Goal: Transaction & Acquisition: Purchase product/service

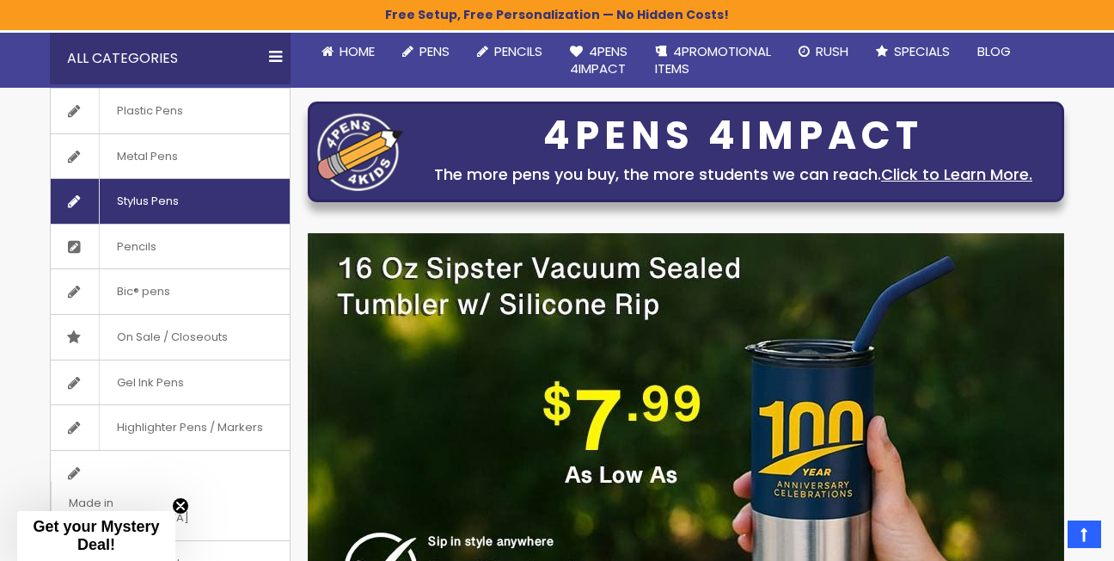
scroll to position [161, 0]
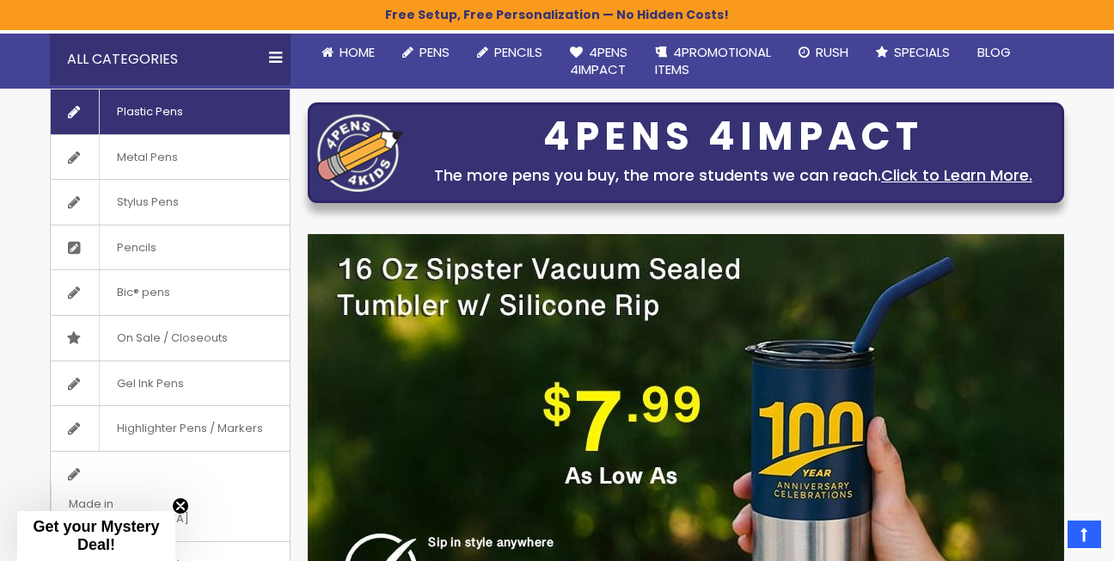
click at [216, 120] on link "Plastic Pens" at bounding box center [170, 111] width 239 height 45
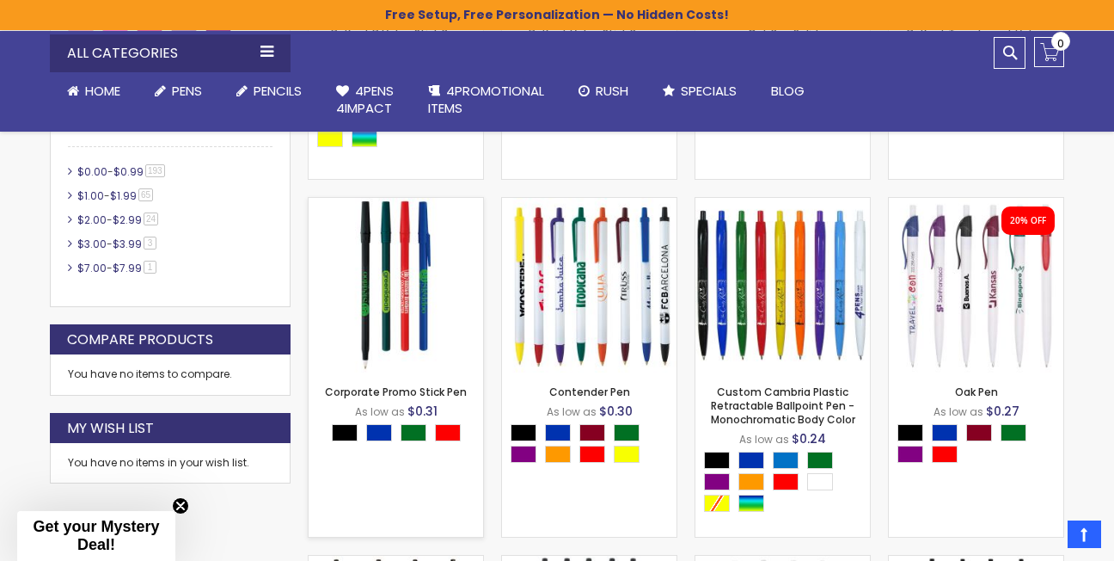
scroll to position [920, 0]
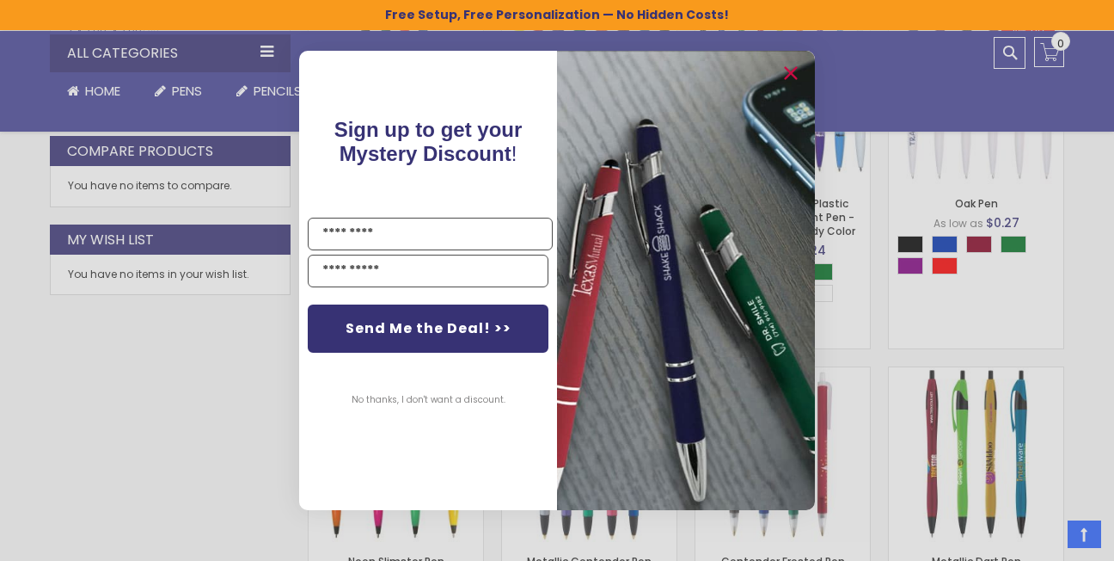
click at [902, 394] on div "Close dialog Sign up to get your Mystery Discount ! Name Email Send Me the Deal…" at bounding box center [557, 280] width 1114 height 561
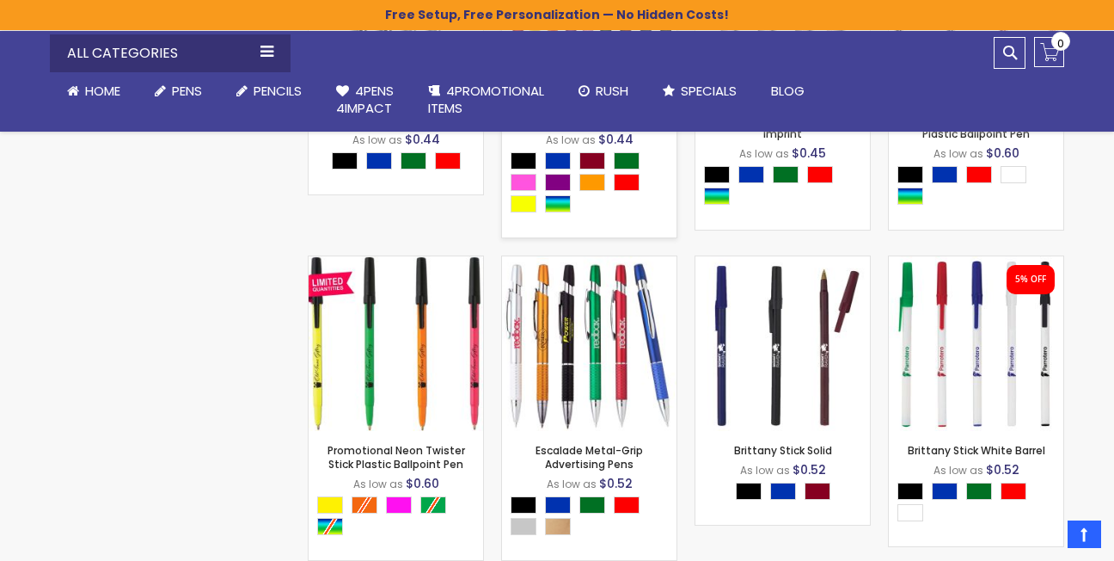
scroll to position [8037, 0]
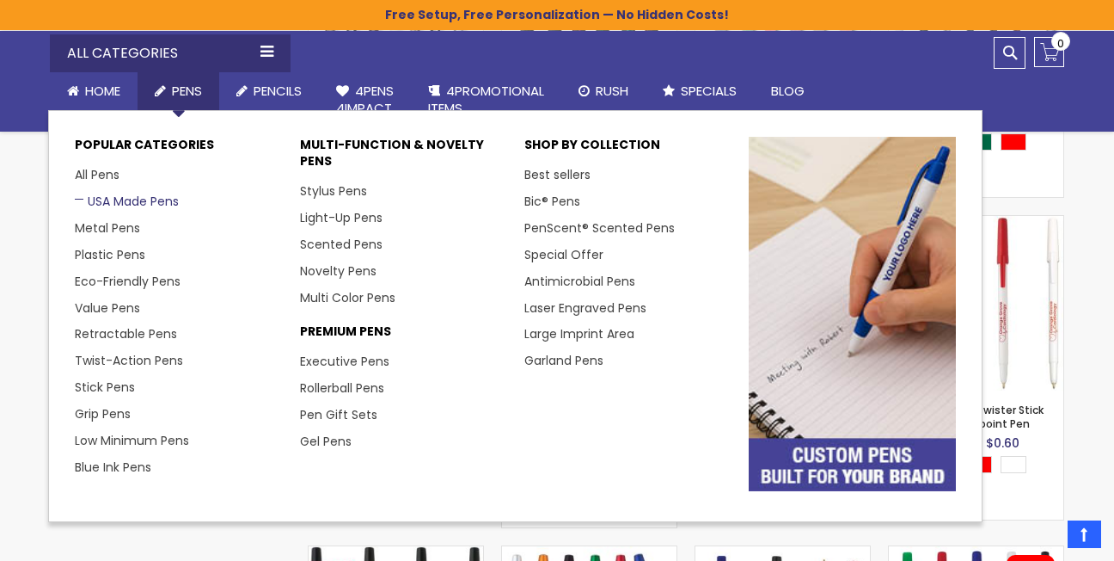
click at [121, 195] on link "USA Made Pens" at bounding box center [127, 201] width 104 height 17
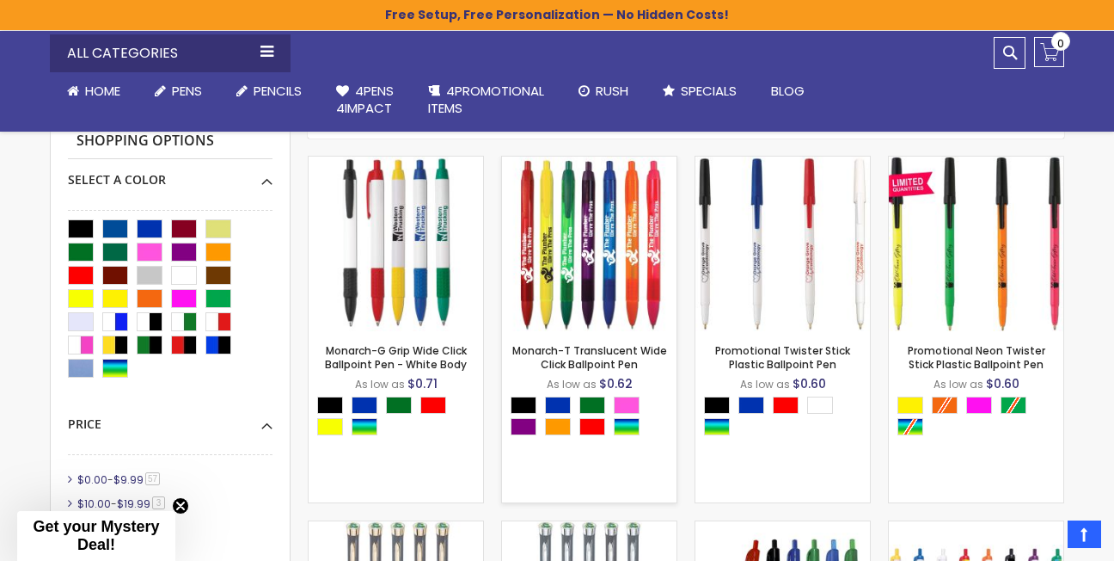
scroll to position [446, 0]
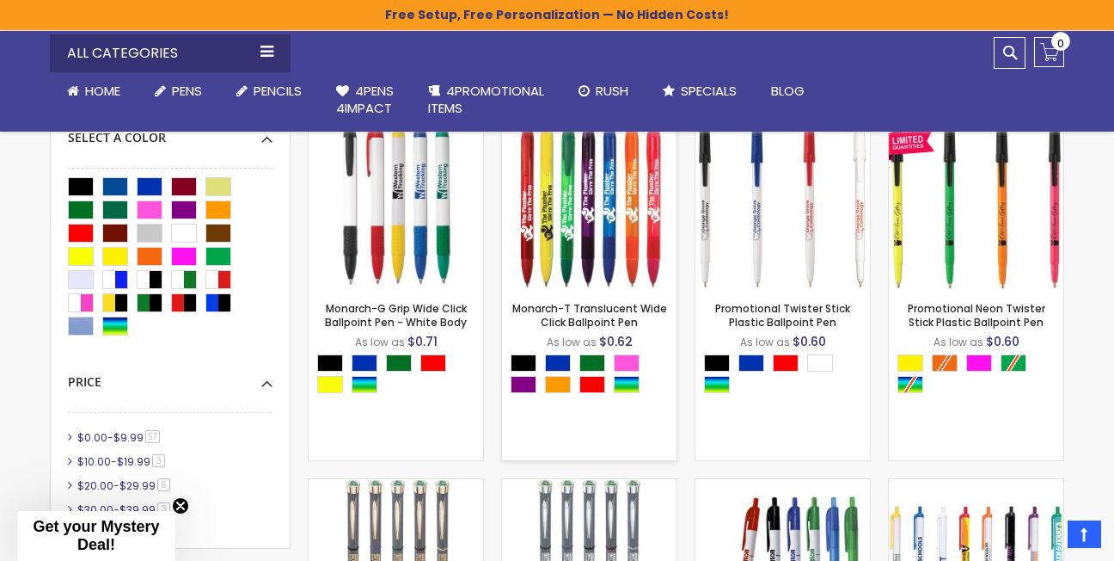
click at [574, 222] on img at bounding box center [589, 201] width 175 height 175
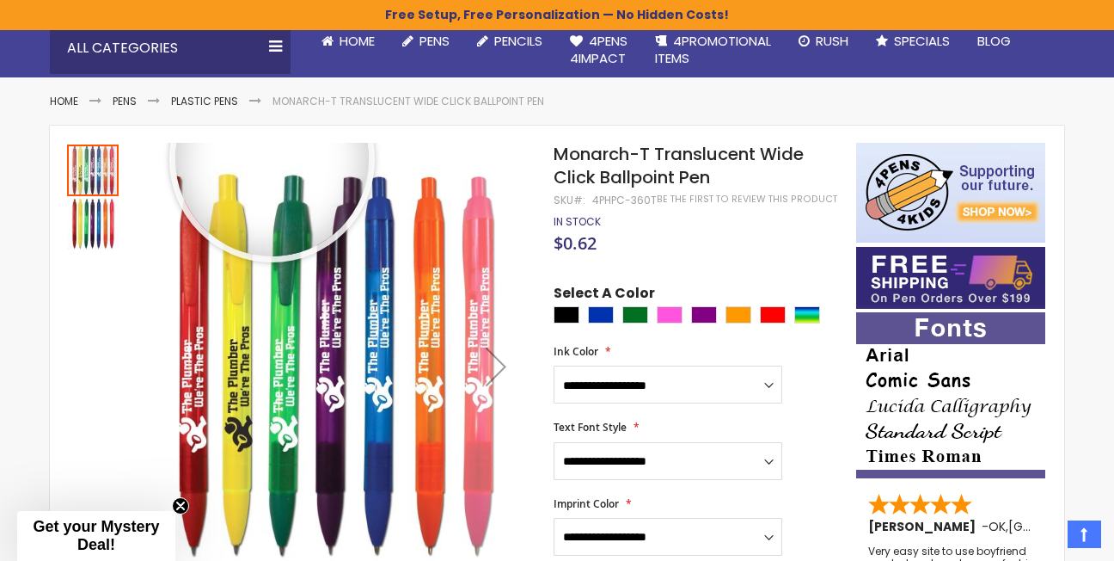
scroll to position [175, 0]
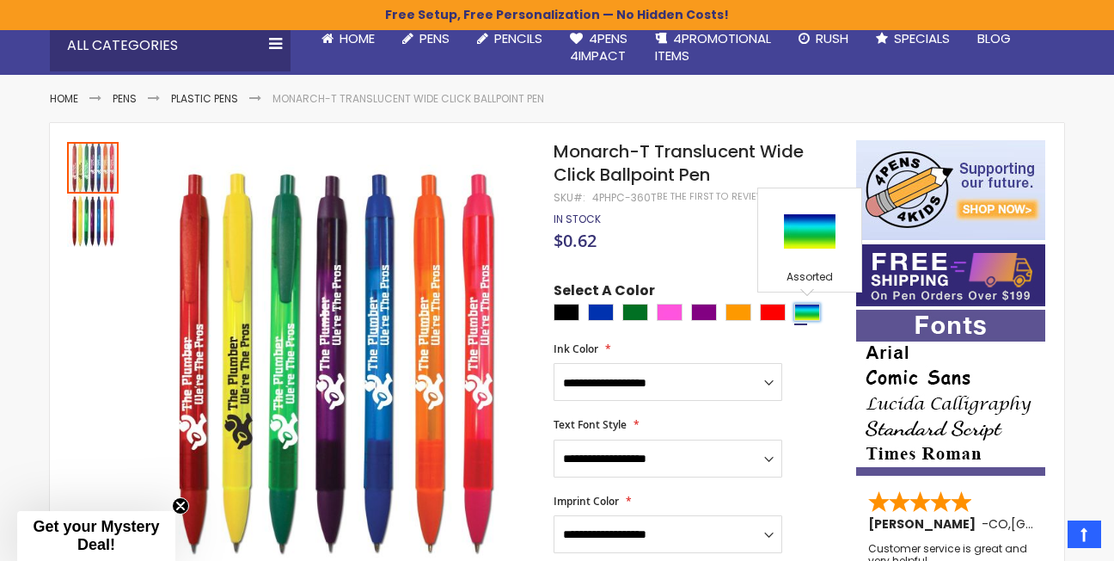
click at [812, 308] on div "Assorted" at bounding box center [808, 312] width 26 height 17
type input "****"
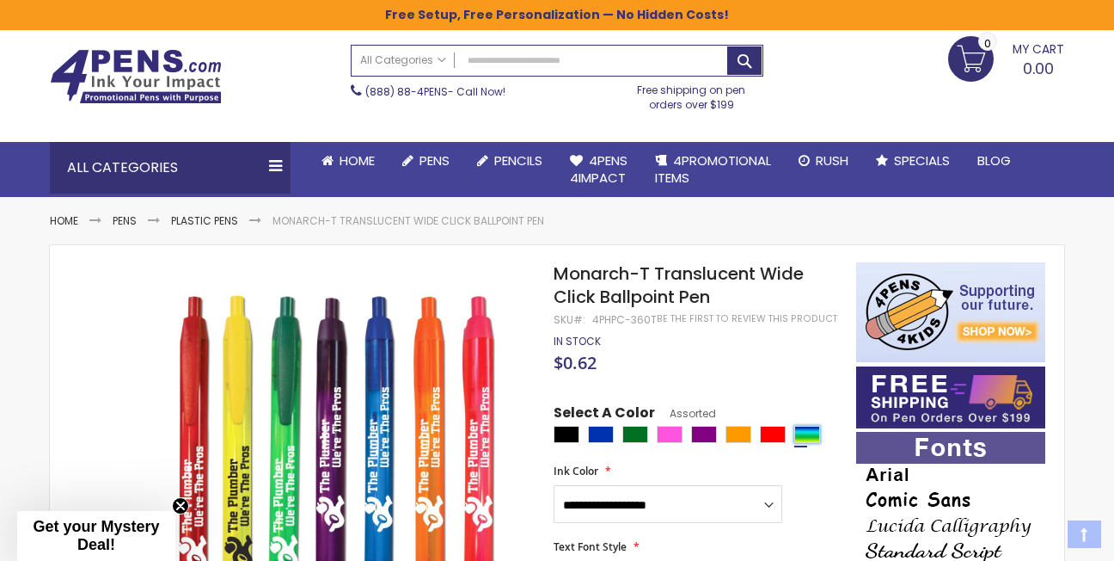
scroll to position [24, 0]
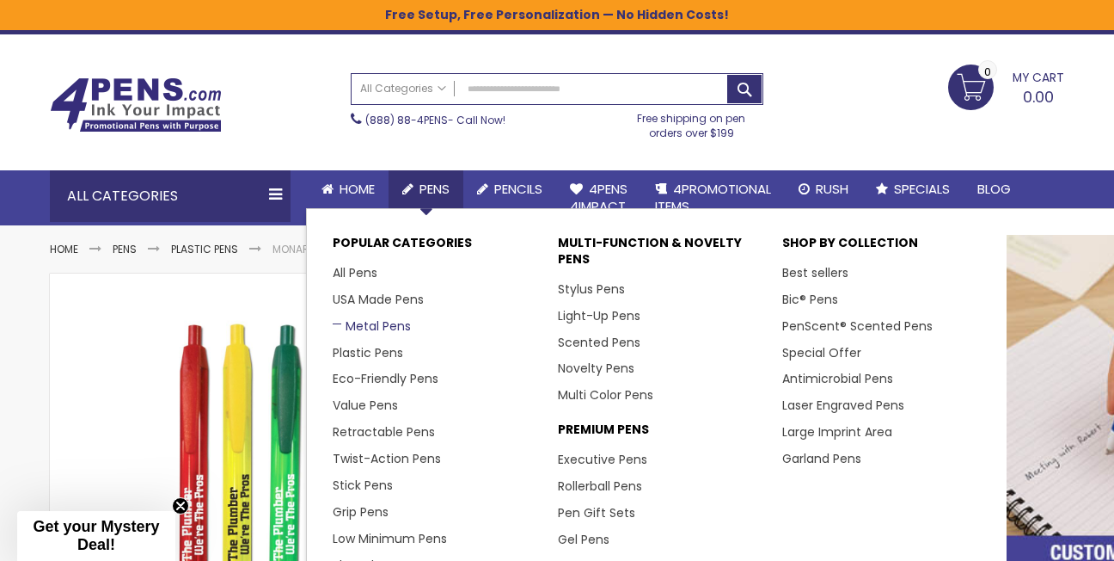
click at [378, 326] on link "Metal Pens" at bounding box center [372, 325] width 78 height 17
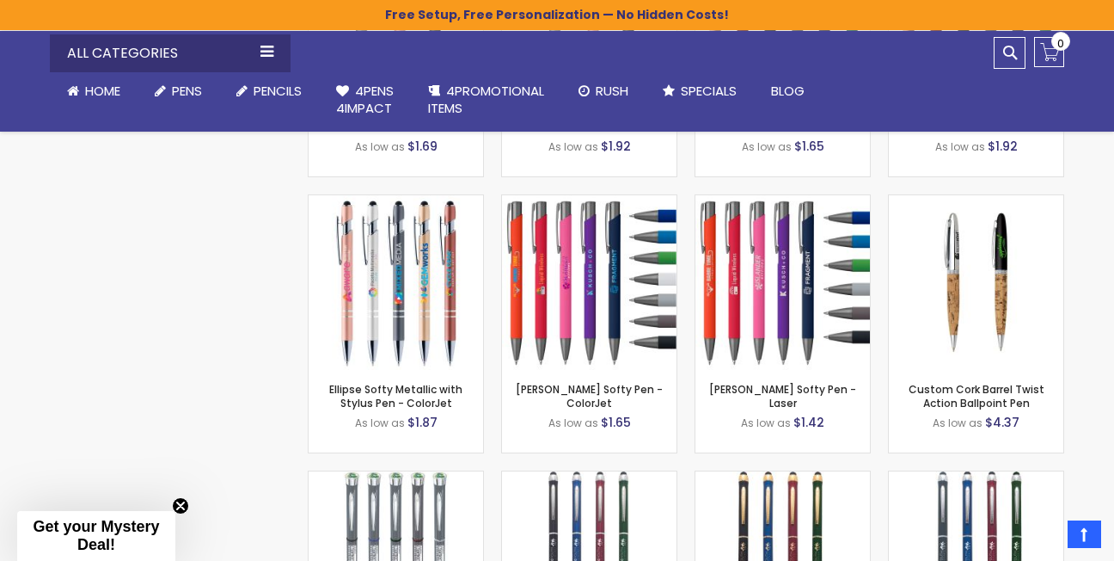
scroll to position [9766, 0]
